Goal: Information Seeking & Learning: Learn about a topic

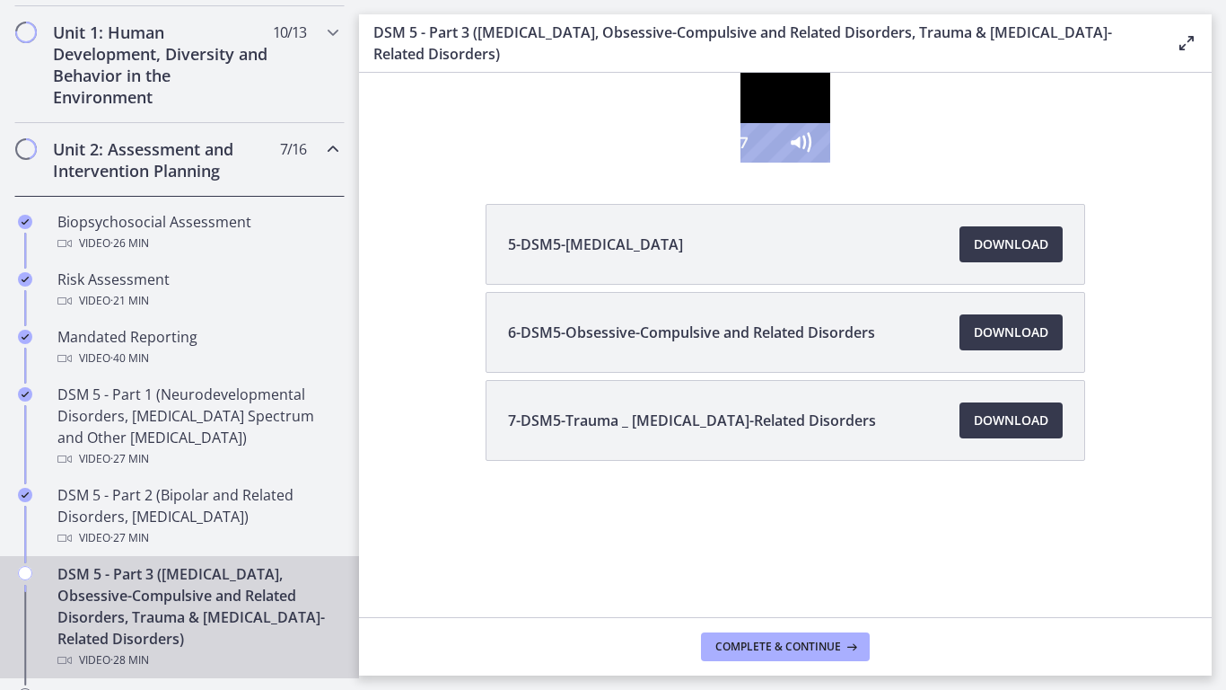
click at [830, 163] on div at bounding box center [786, 118] width 90 height 90
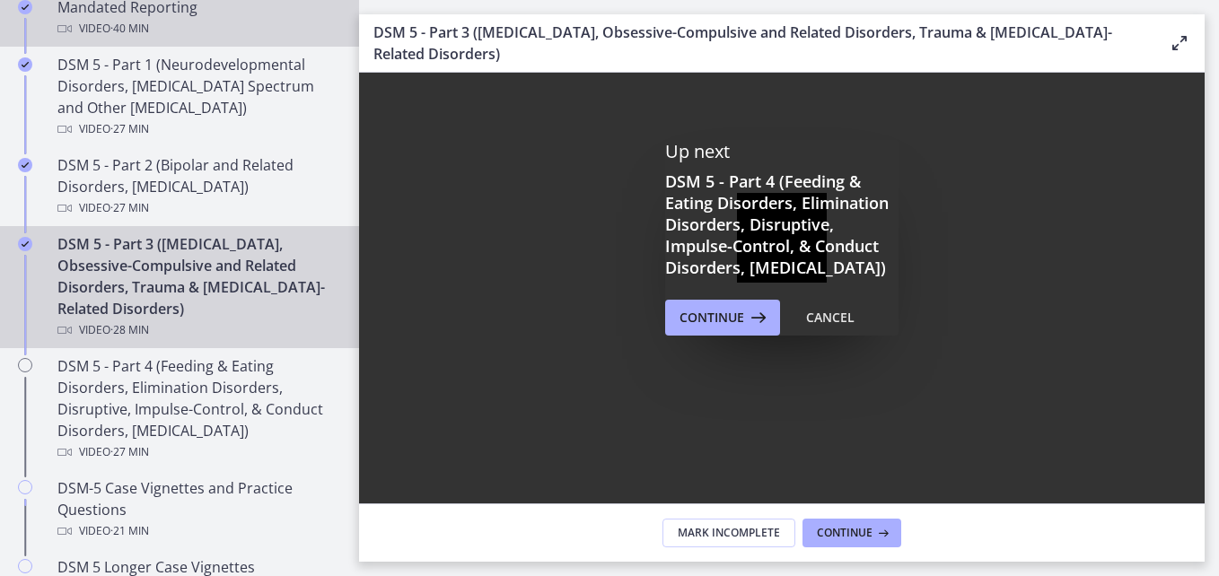
scroll to position [864, 0]
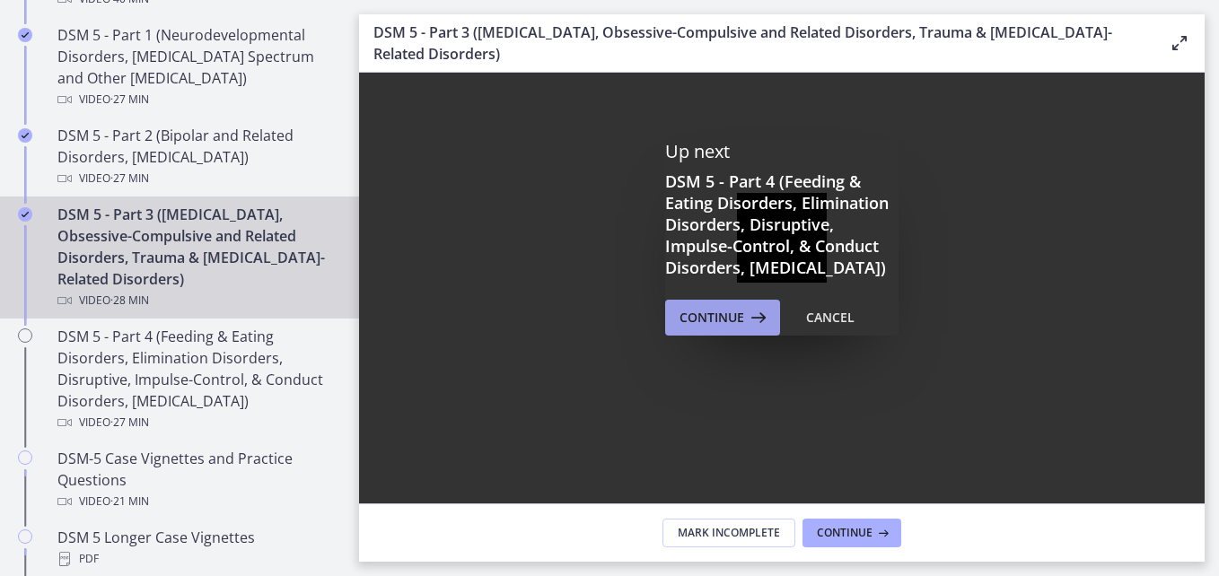
click at [716, 329] on span "Continue" at bounding box center [712, 318] width 65 height 22
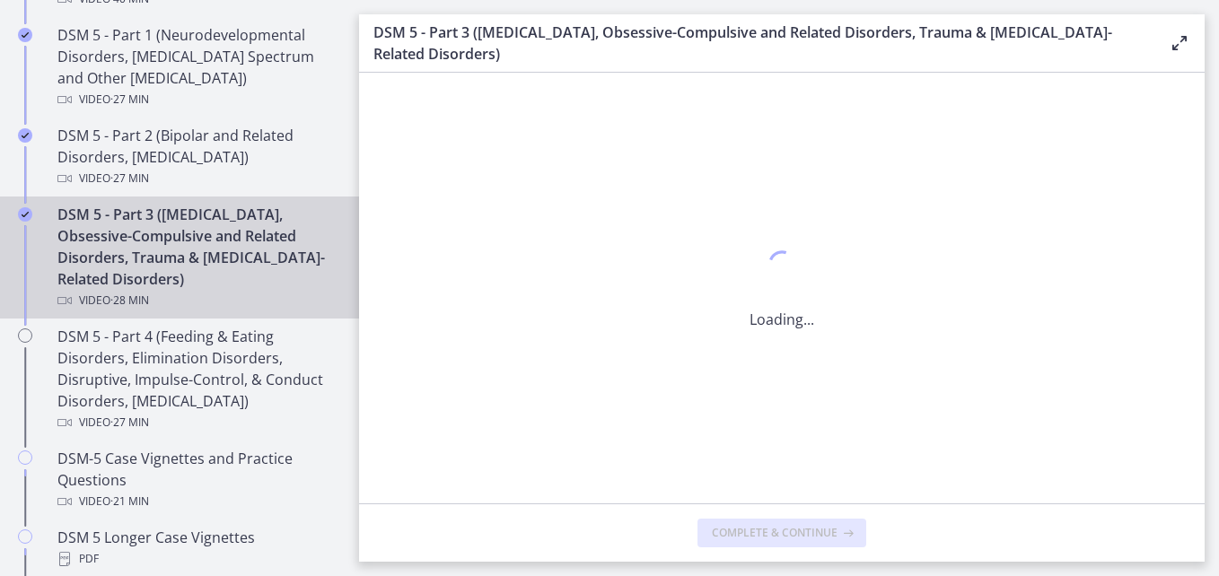
scroll to position [0, 0]
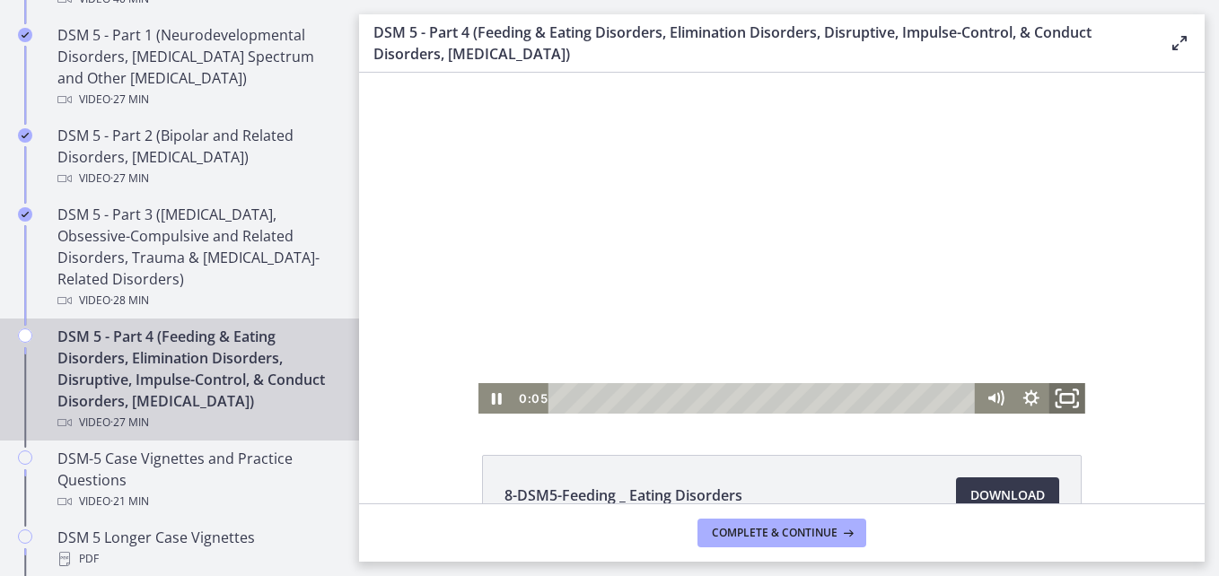
click at [1059, 405] on icon "Fullscreen" at bounding box center [1067, 399] width 43 height 37
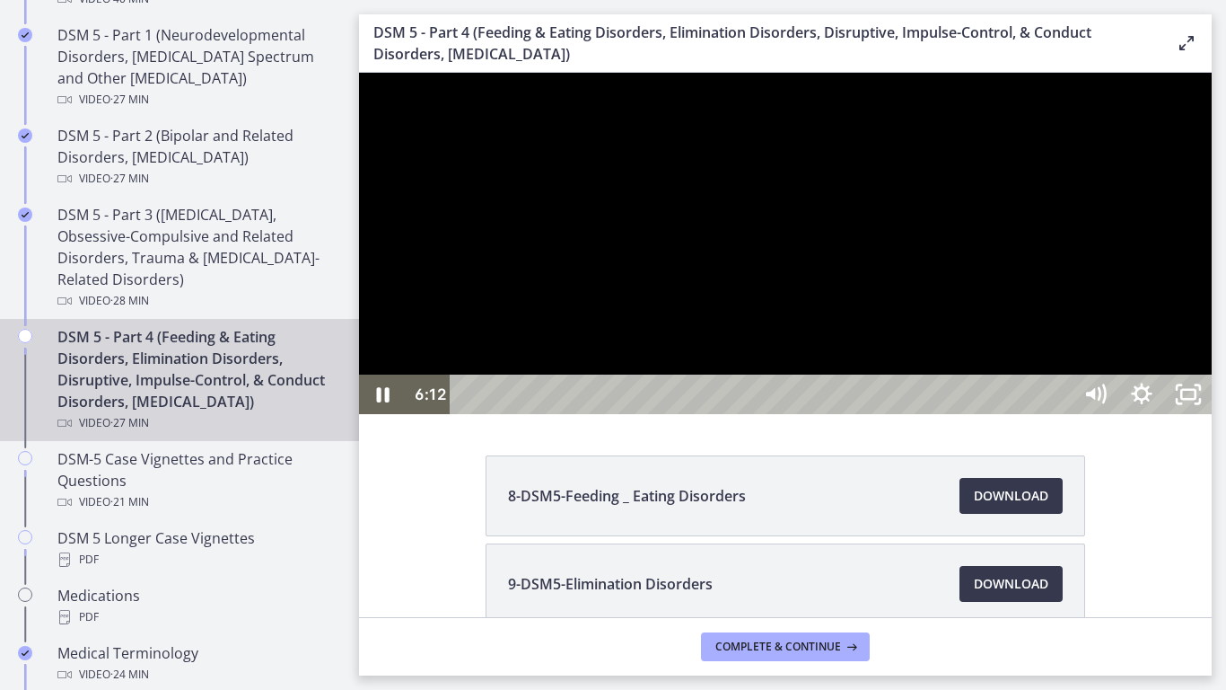
click at [1212, 414] on div at bounding box center [785, 243] width 853 height 341
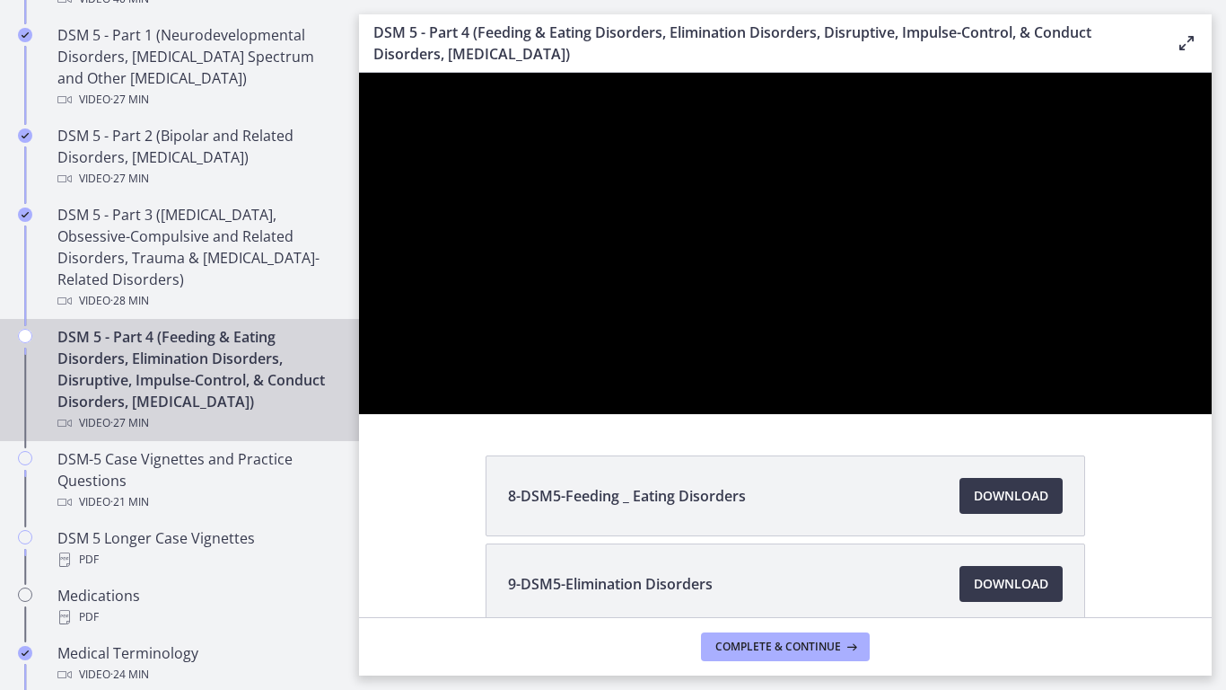
click at [1212, 414] on div at bounding box center [785, 243] width 853 height 341
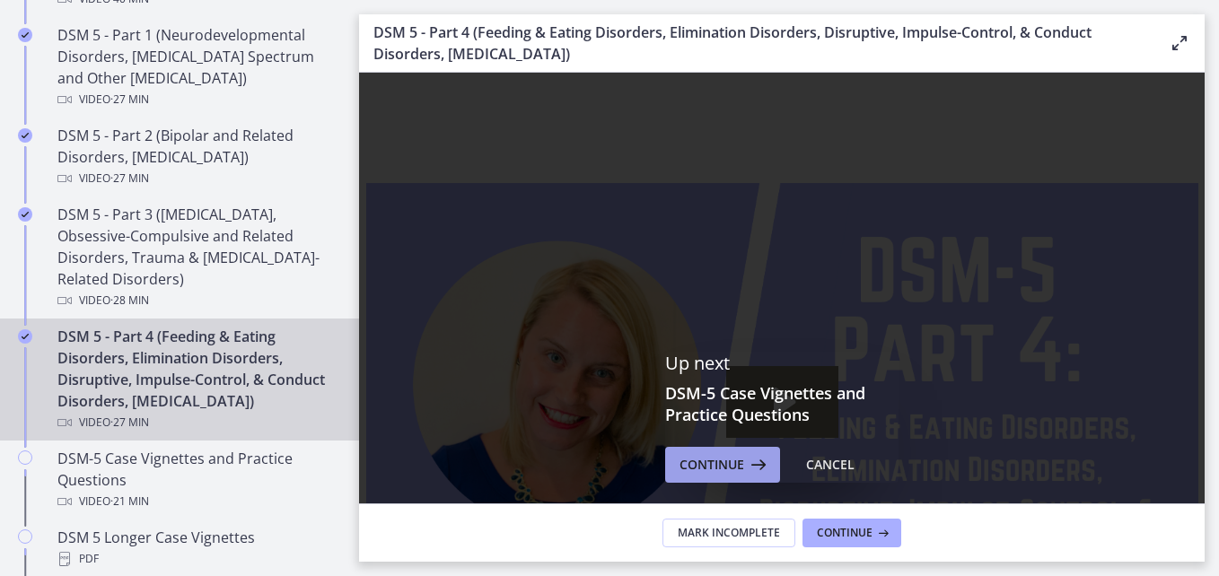
click at [730, 462] on span "Continue" at bounding box center [712, 465] width 65 height 22
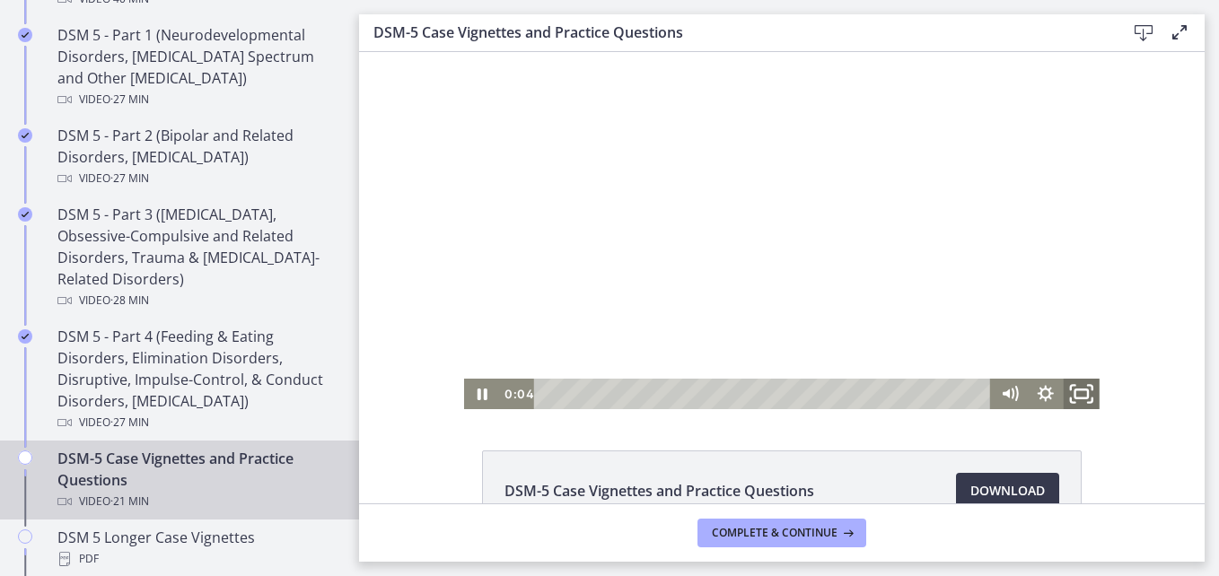
click at [1078, 389] on icon "Fullscreen" at bounding box center [1081, 394] width 43 height 37
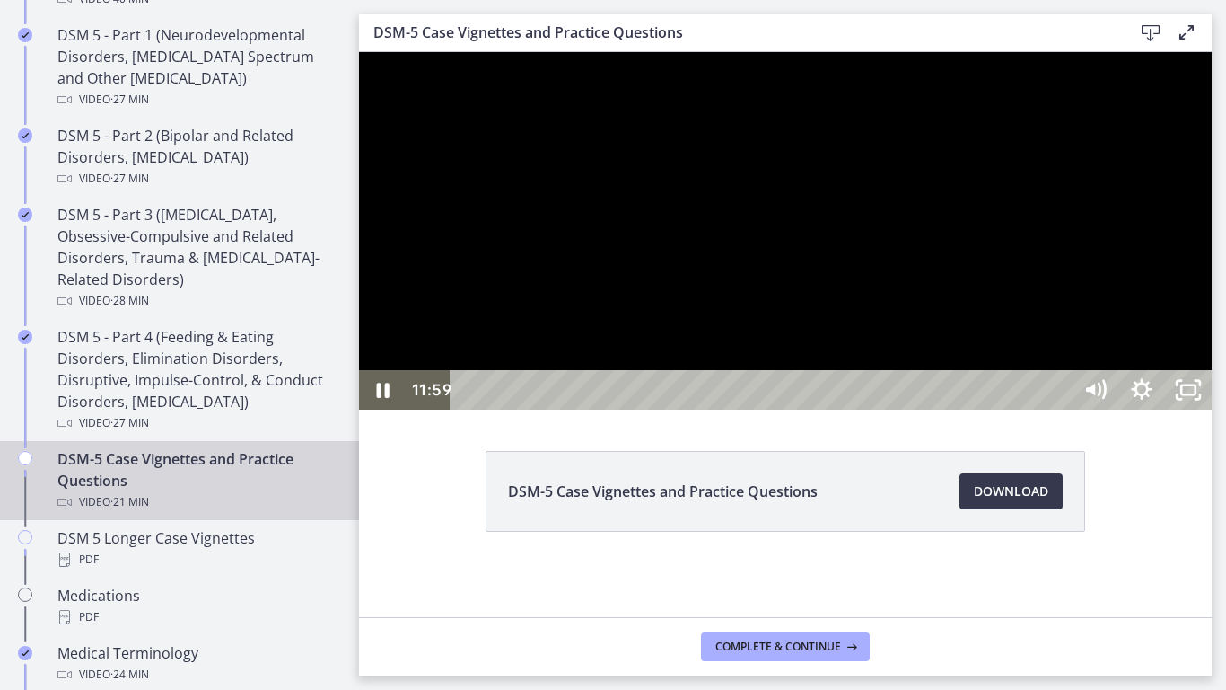
click at [1127, 303] on div at bounding box center [785, 230] width 853 height 357
click at [1191, 361] on div at bounding box center [785, 230] width 853 height 357
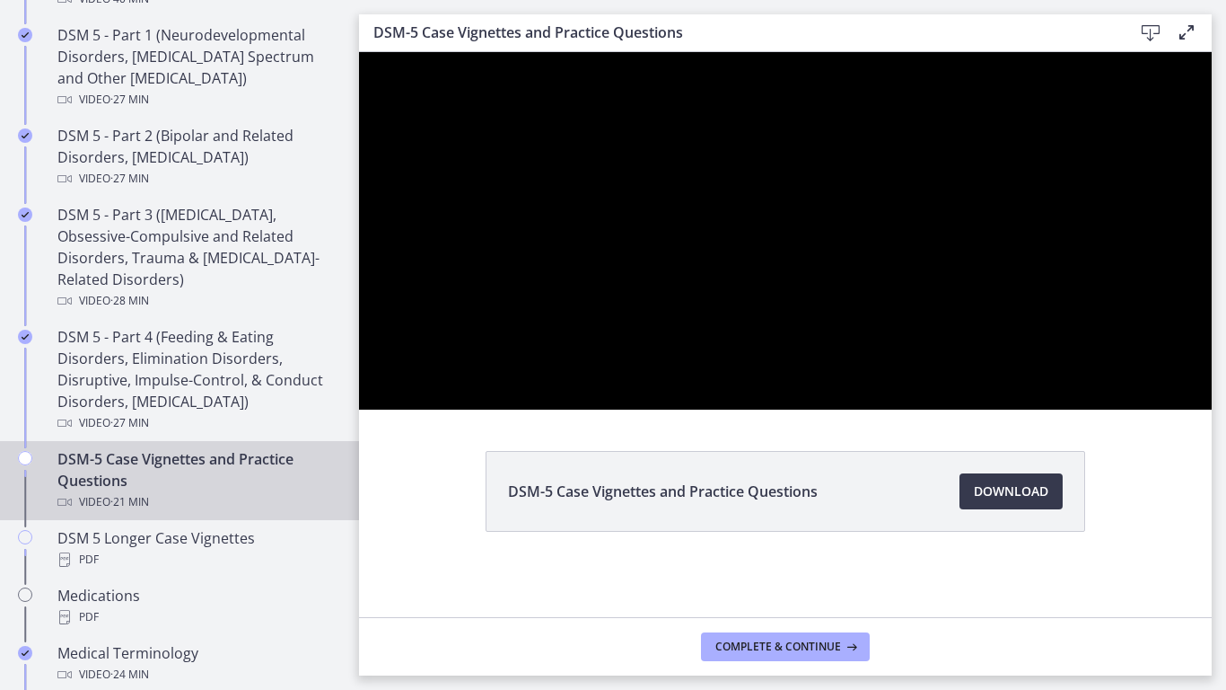
click at [1187, 362] on div at bounding box center [785, 230] width 853 height 357
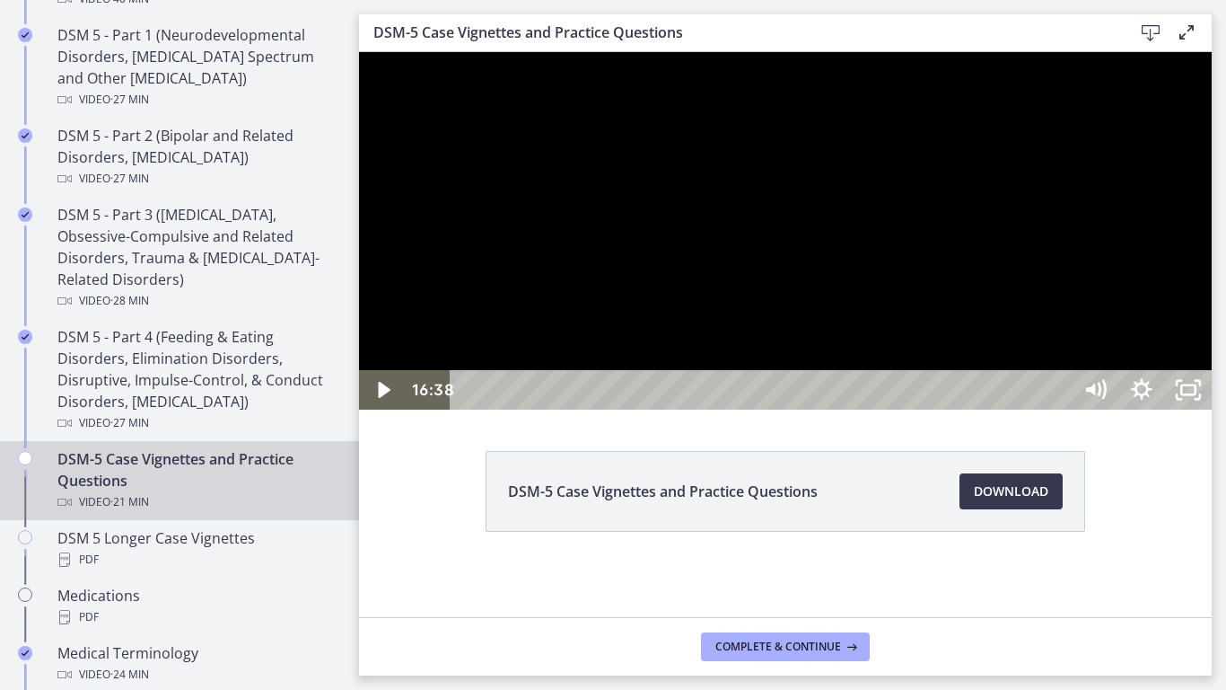
click at [1212, 409] on div at bounding box center [785, 230] width 853 height 357
